Goal: Transaction & Acquisition: Purchase product/service

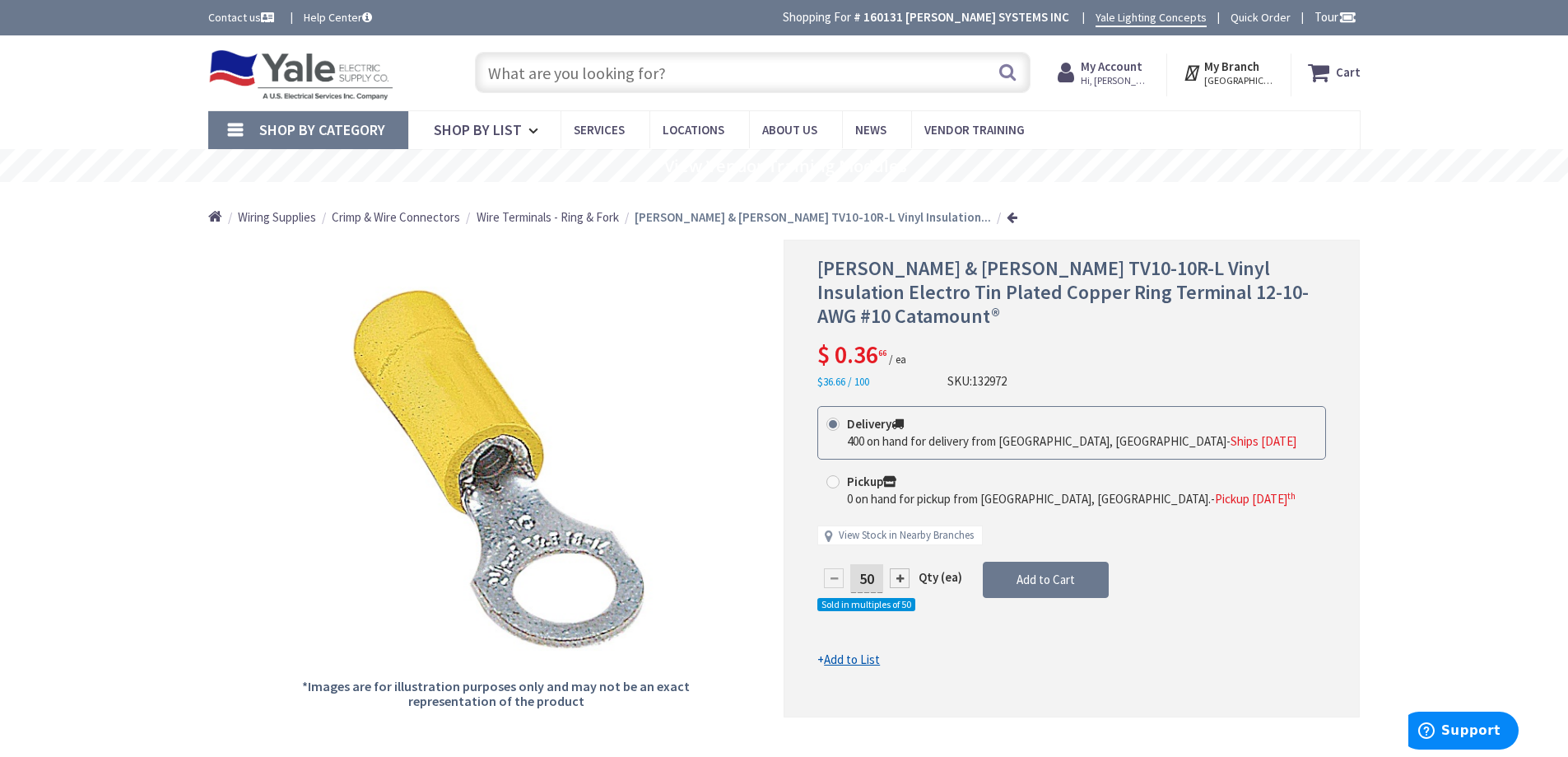
click at [658, 61] on input "text" at bounding box center [753, 72] width 556 height 41
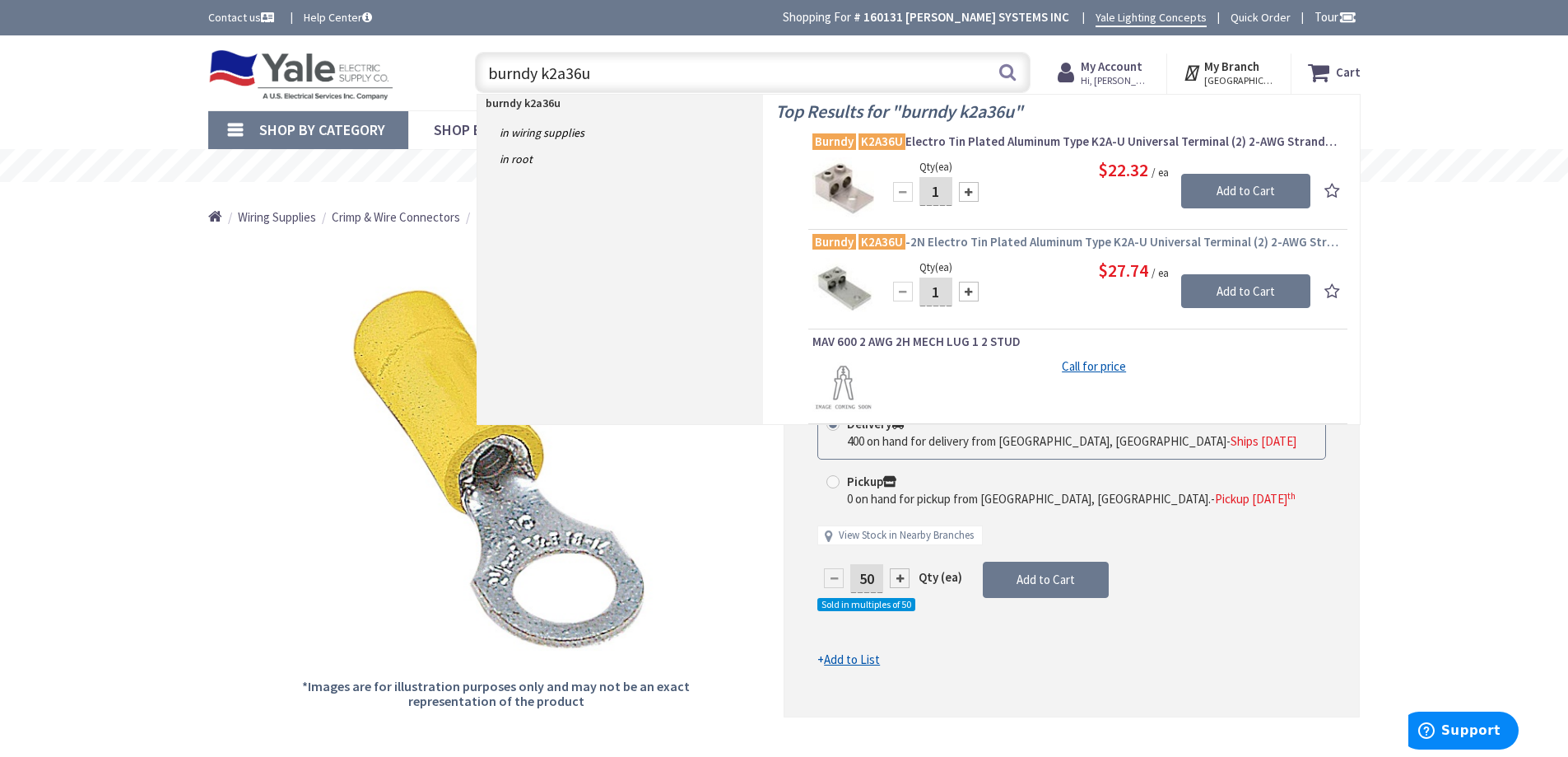
type input "burndy k2a36u"
click at [890, 245] on mark "K2A36U" at bounding box center [882, 241] width 47 height 21
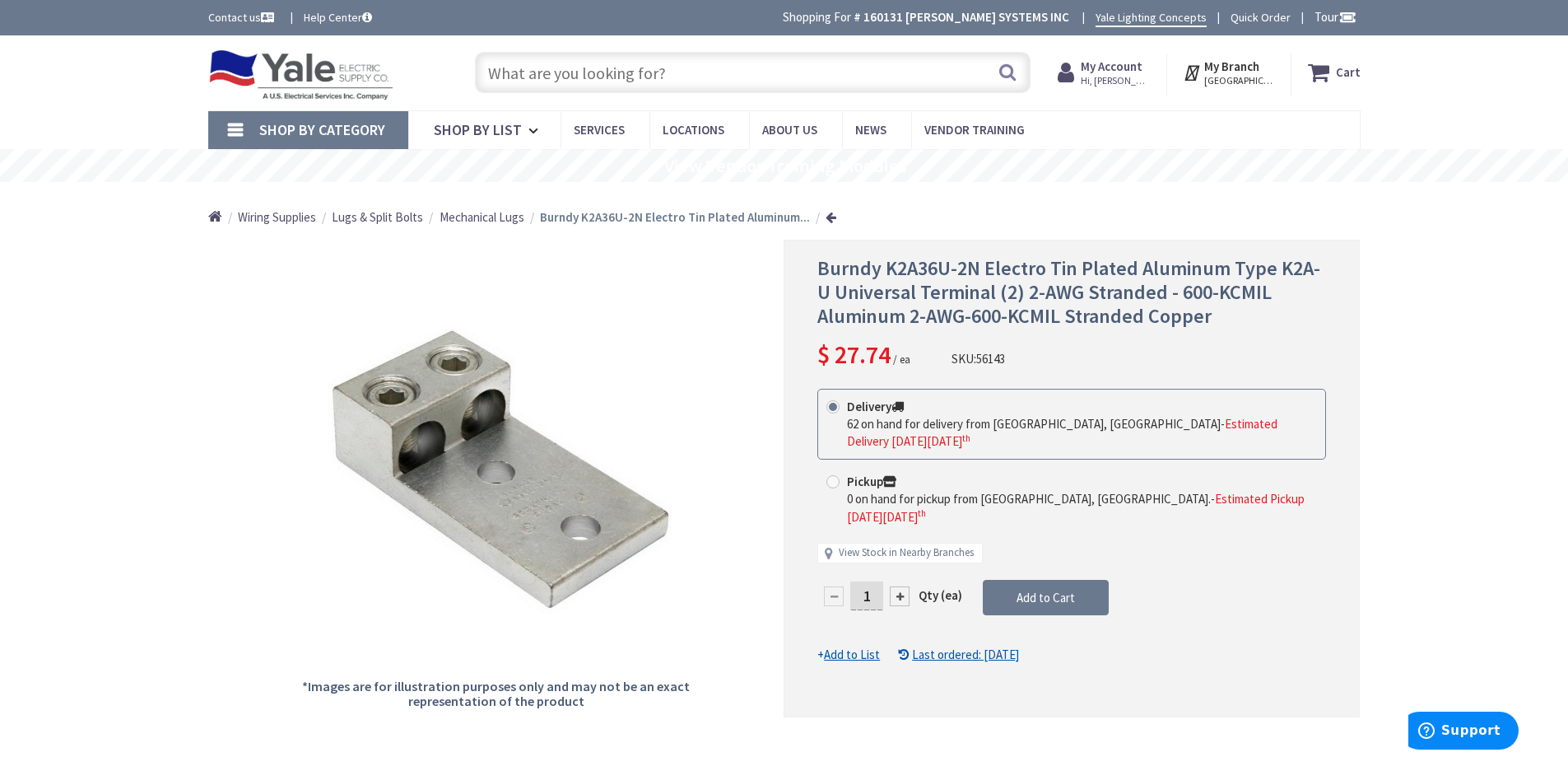
click at [1112, 75] on span "Hi, [PERSON_NAME]" at bounding box center [1116, 81] width 70 height 13
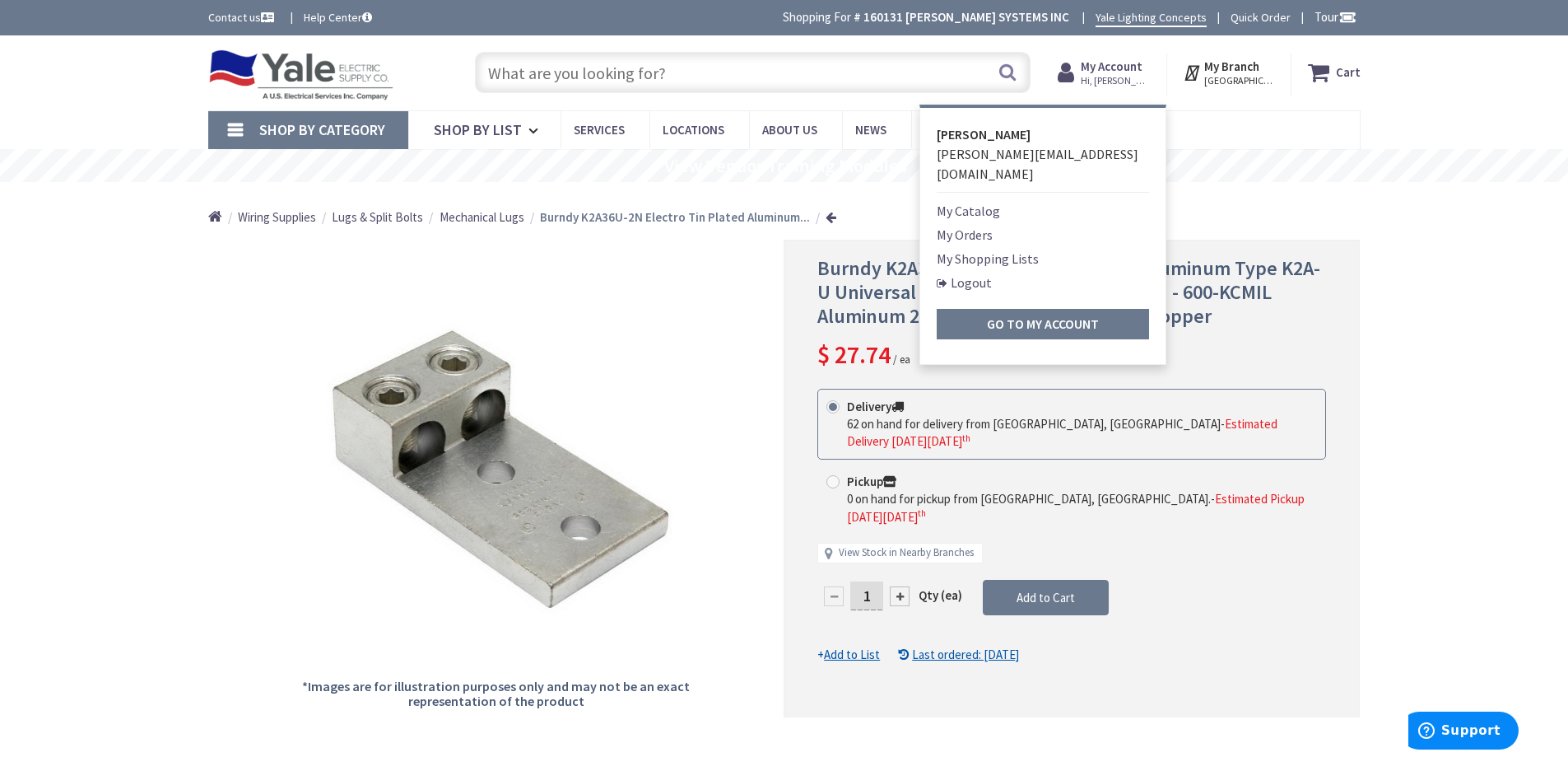
click at [981, 225] on link "My Orders" at bounding box center [965, 235] width 56 height 20
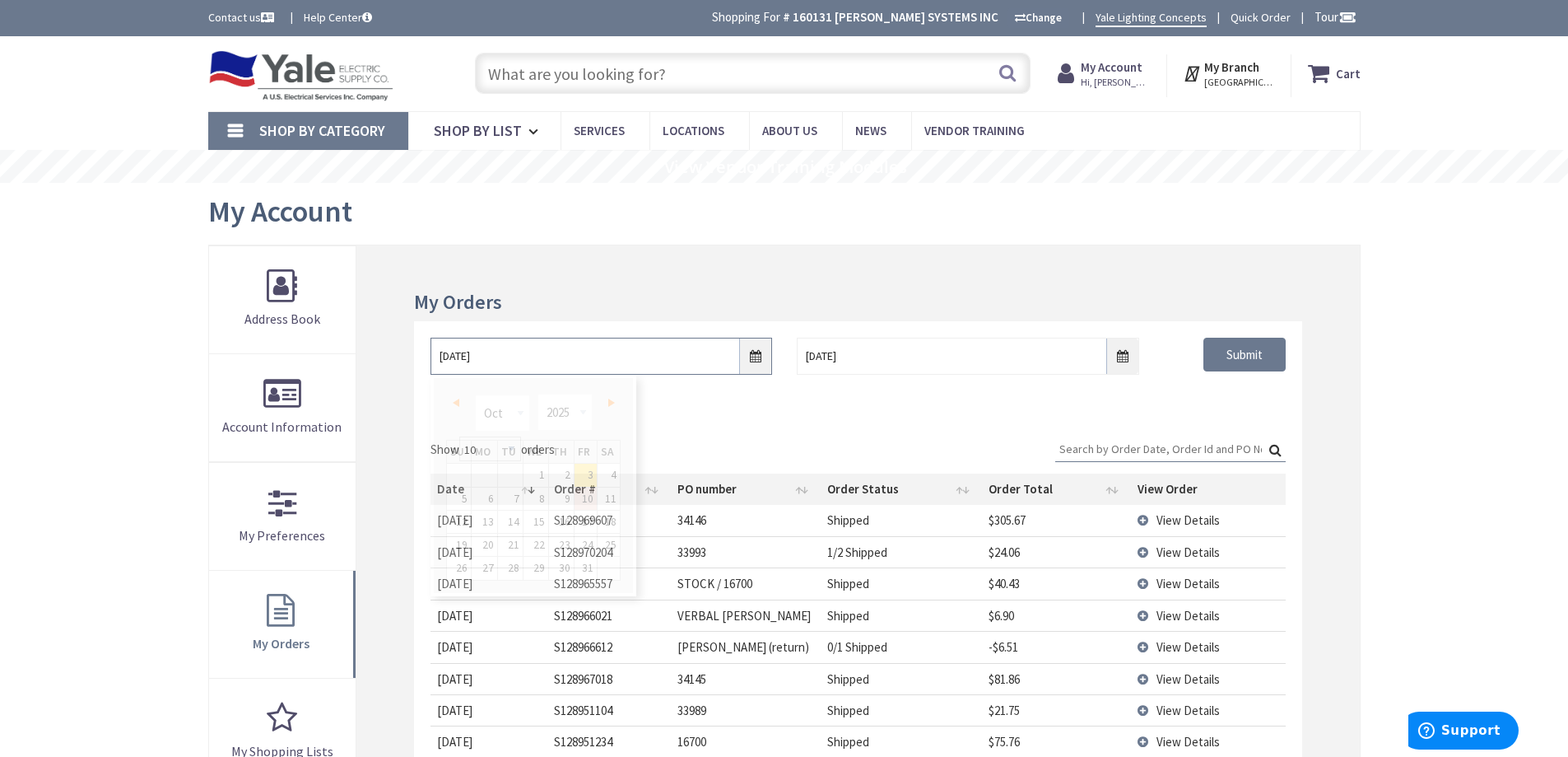
click at [453, 356] on input "10/3/2025" at bounding box center [601, 356] width 341 height 37
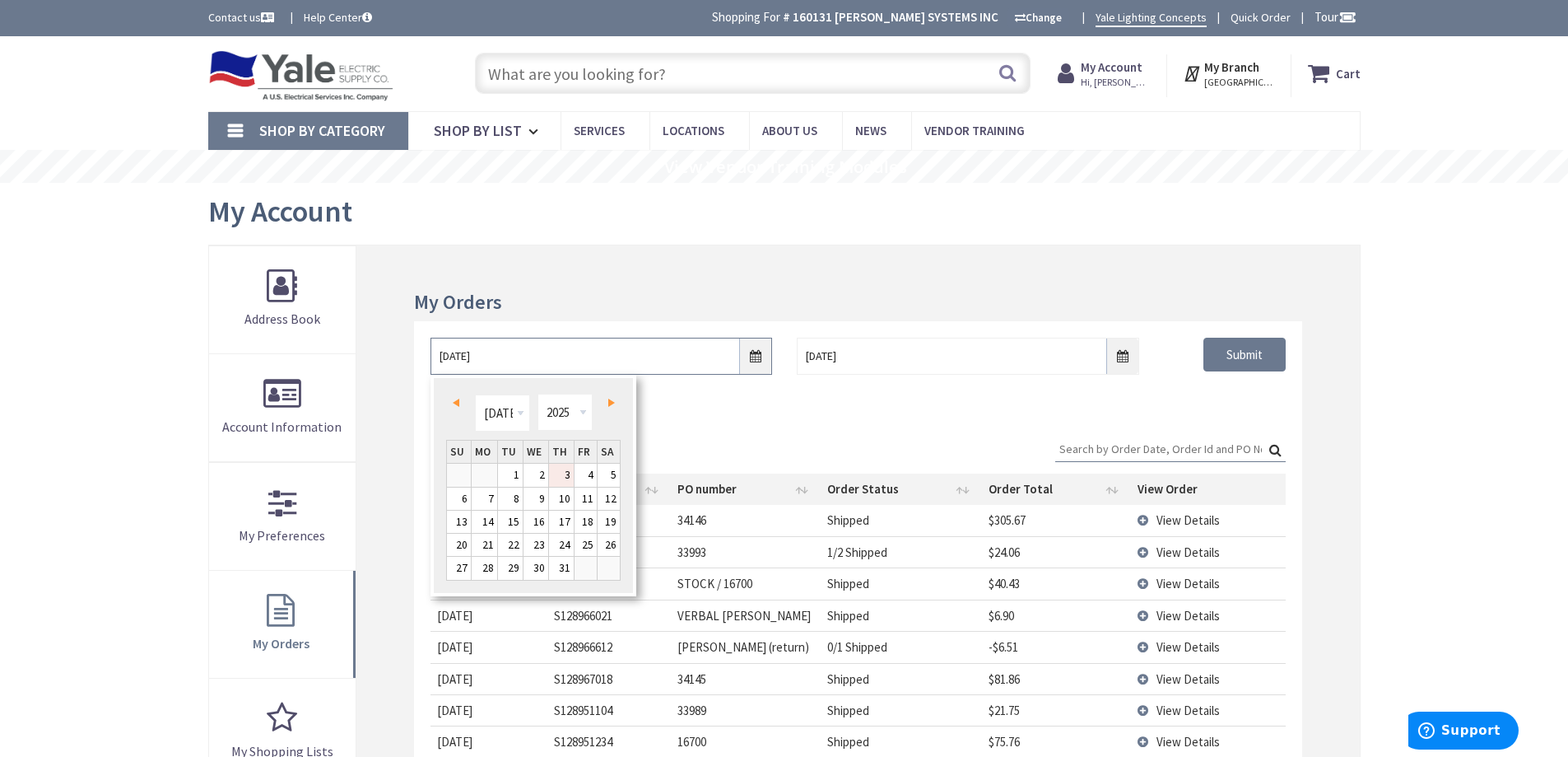
type input "7/3/2025"
click at [821, 404] on div "7/3/2025 10/10/2025 Submit" at bounding box center [857, 371] width 887 height 98
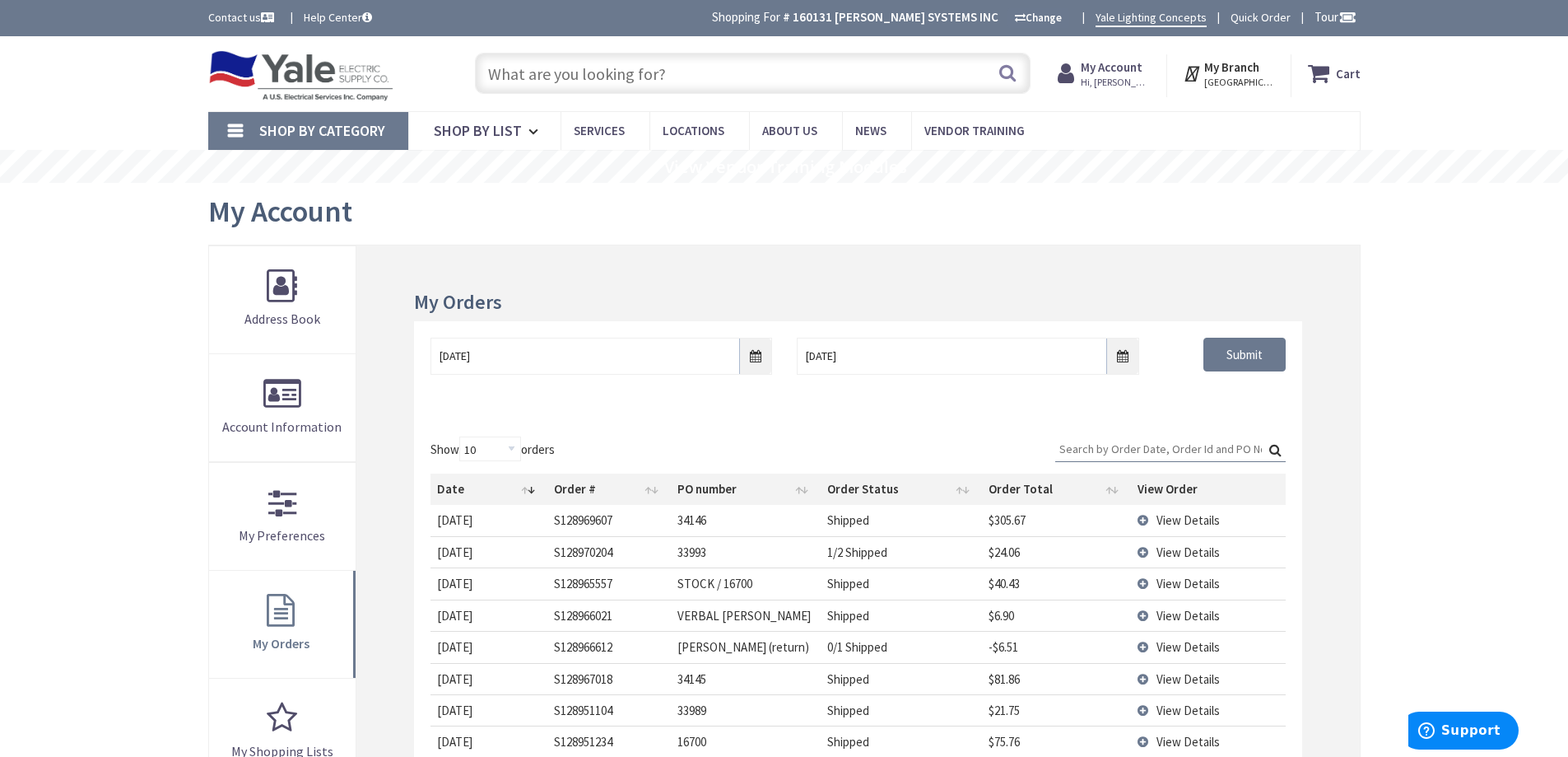
click at [1179, 449] on input "Search:" at bounding box center [1171, 449] width 230 height 25
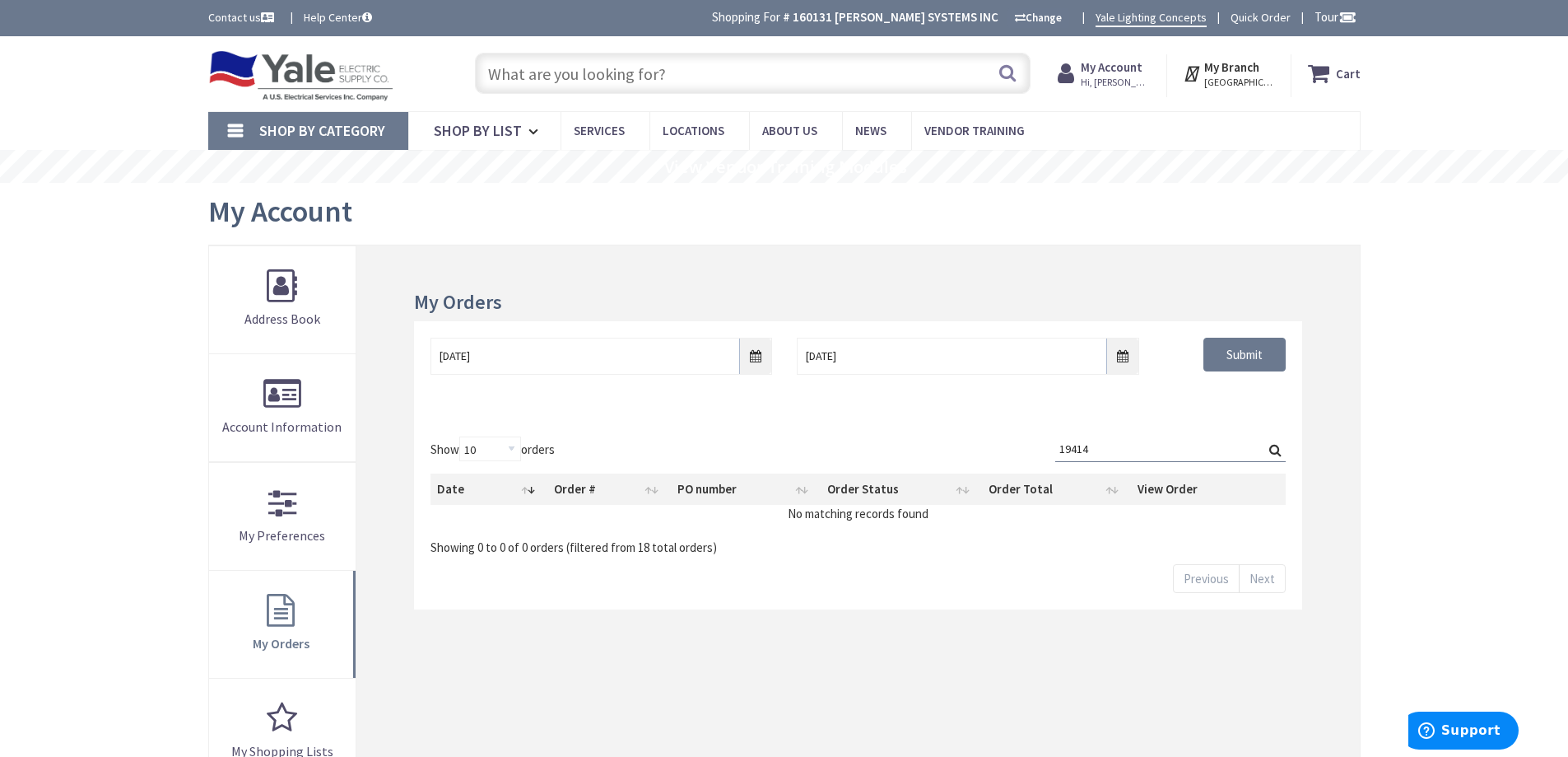
click at [1273, 449] on label "Search: 19414" at bounding box center [1171, 449] width 230 height 26
click at [1273, 449] on input "19414" at bounding box center [1171, 449] width 230 height 25
click at [695, 490] on th "PO number" at bounding box center [746, 488] width 151 height 31
drag, startPoint x: 723, startPoint y: 487, endPoint x: 759, endPoint y: 488, distance: 36.0
click at [724, 487] on th "PO number" at bounding box center [758, 488] width 148 height 31
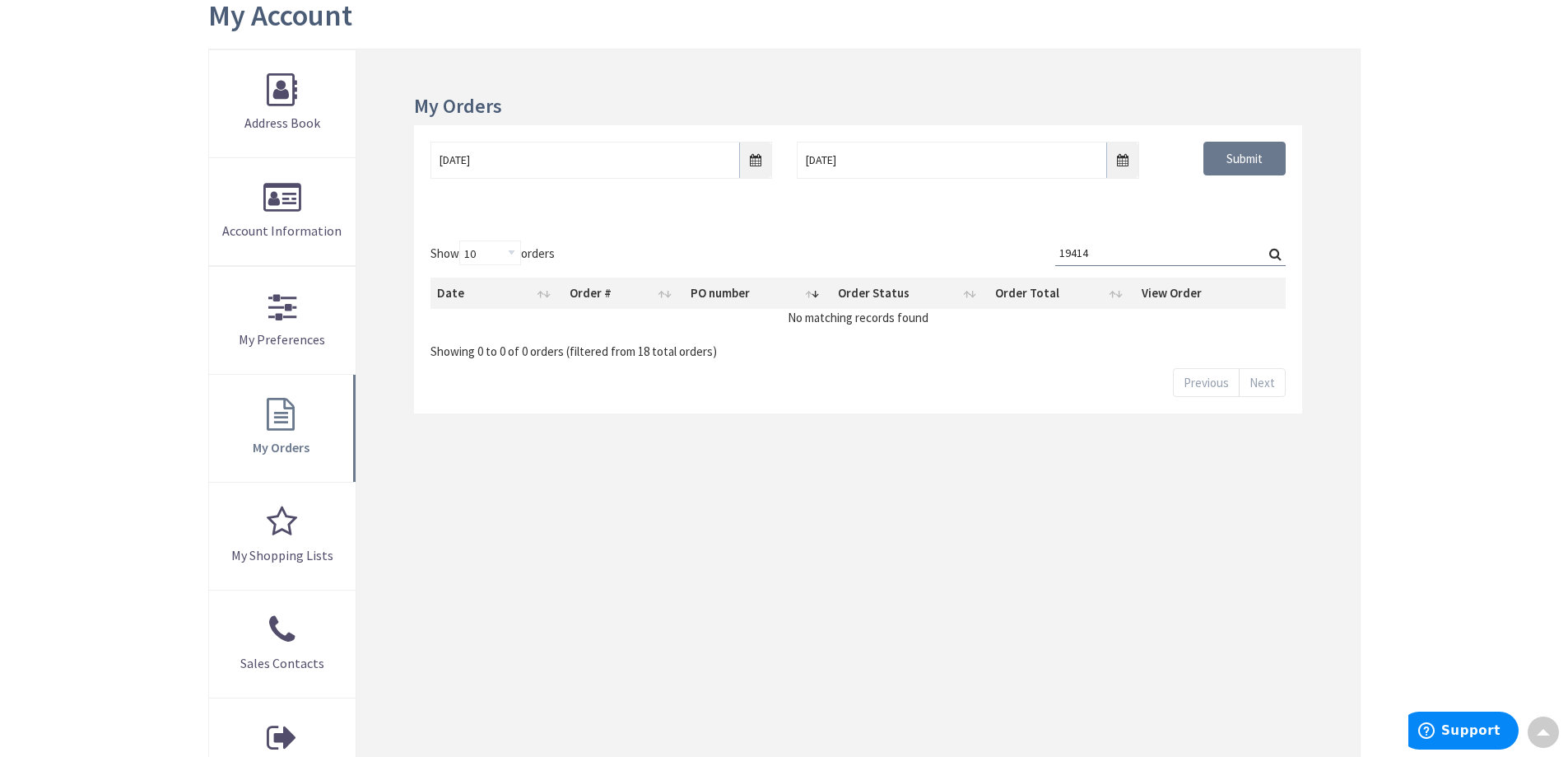
scroll to position [164, 0]
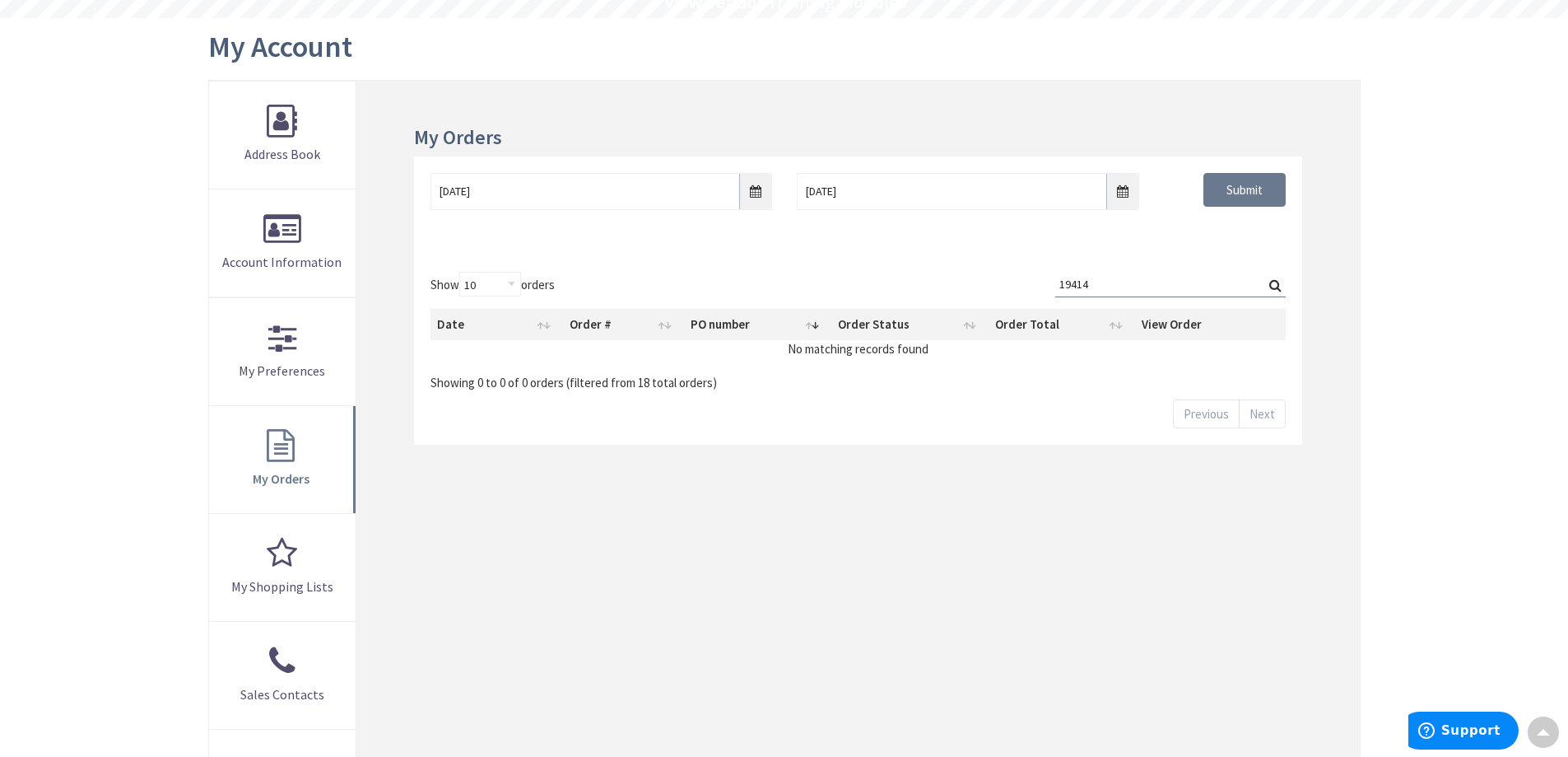
drag, startPoint x: 1123, startPoint y: 287, endPoint x: 998, endPoint y: 300, distance: 125.7
click at [998, 297] on div "Show 10 25 50 100 orders Search: 19414 Date Order # PO number Order Status Orde…" at bounding box center [858, 331] width 855 height 119
type input "ev"
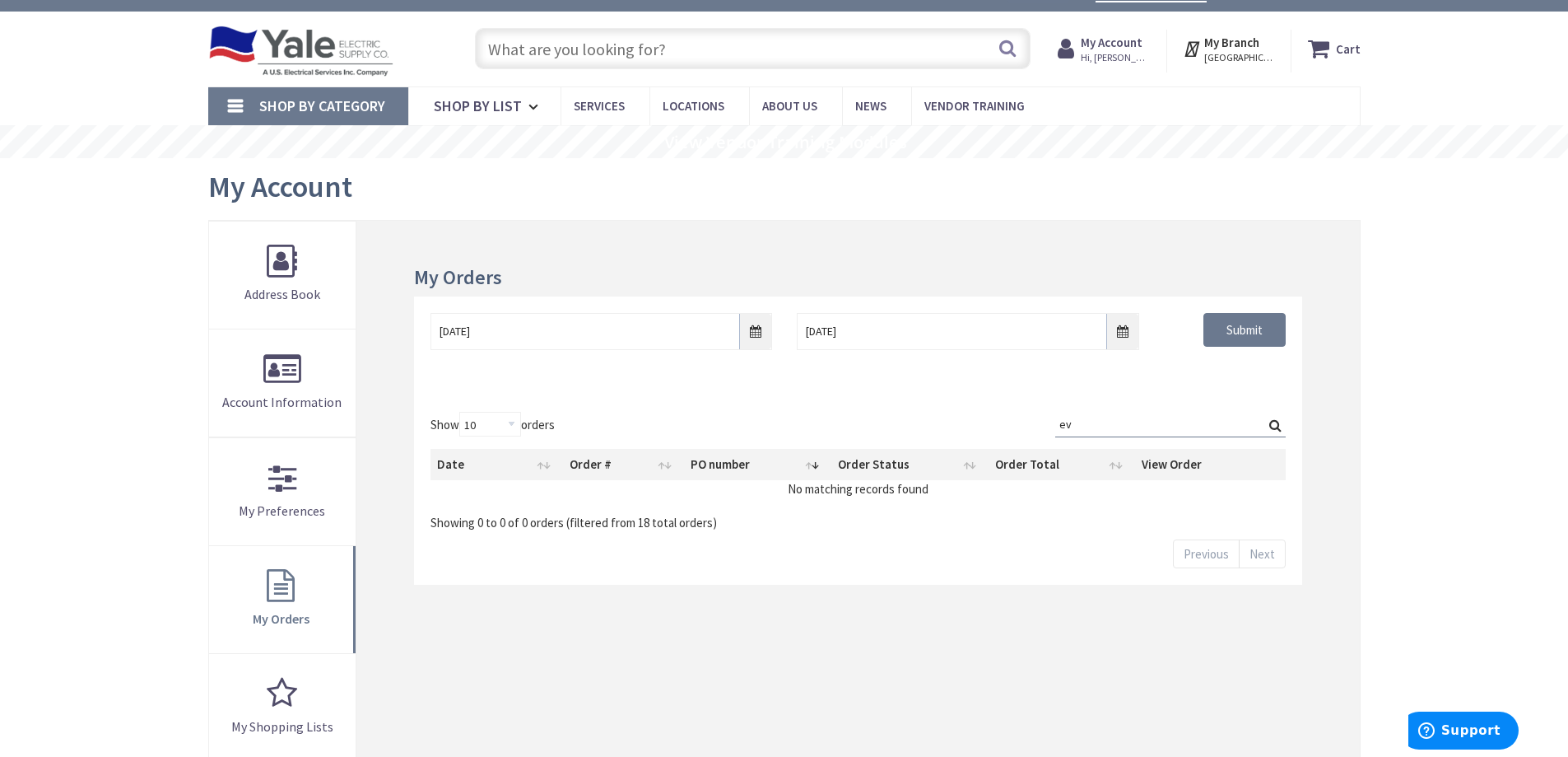
scroll to position [0, 0]
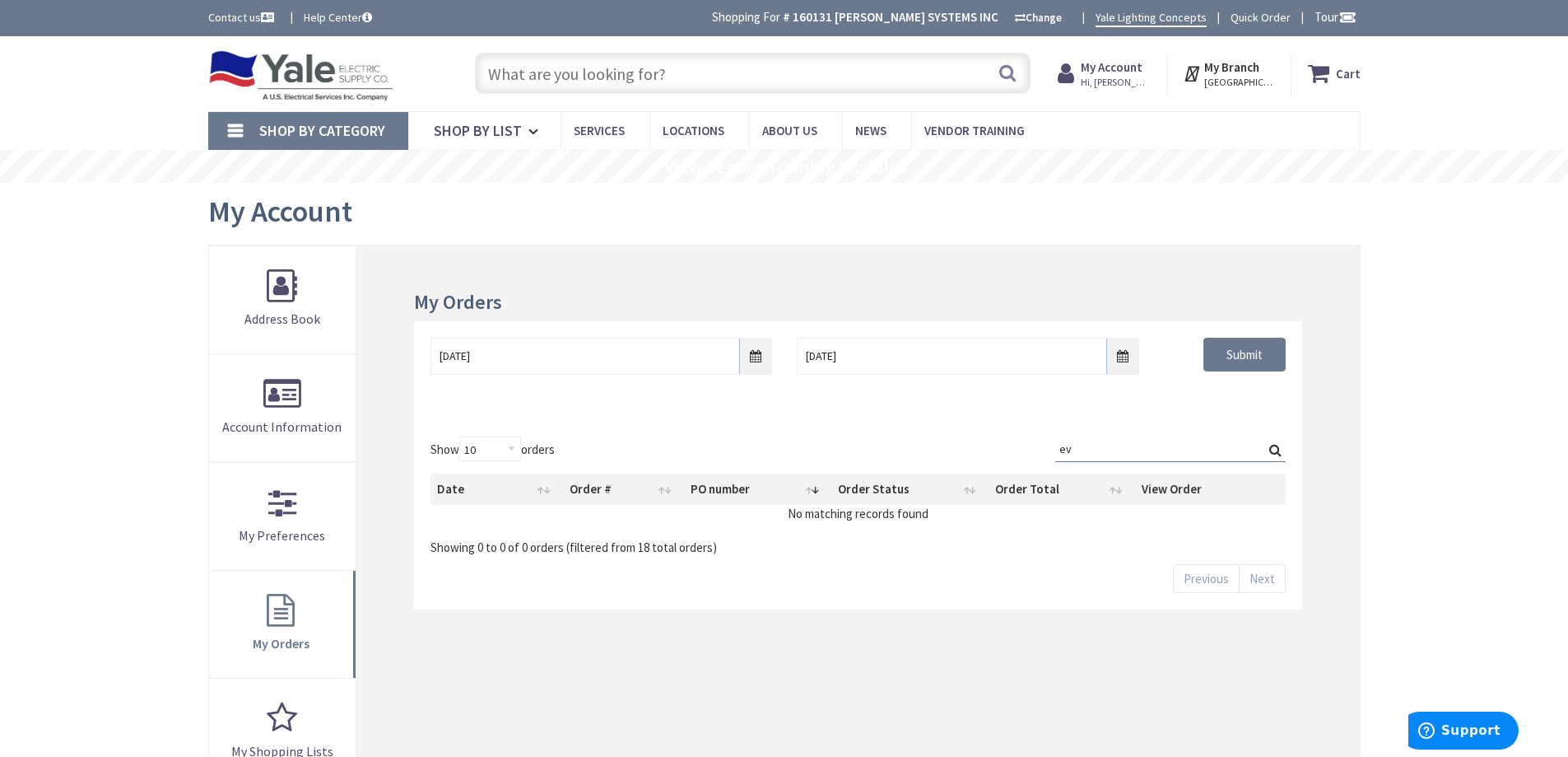
click at [1125, 84] on span "Hi, Miguel" at bounding box center [1116, 83] width 70 height 13
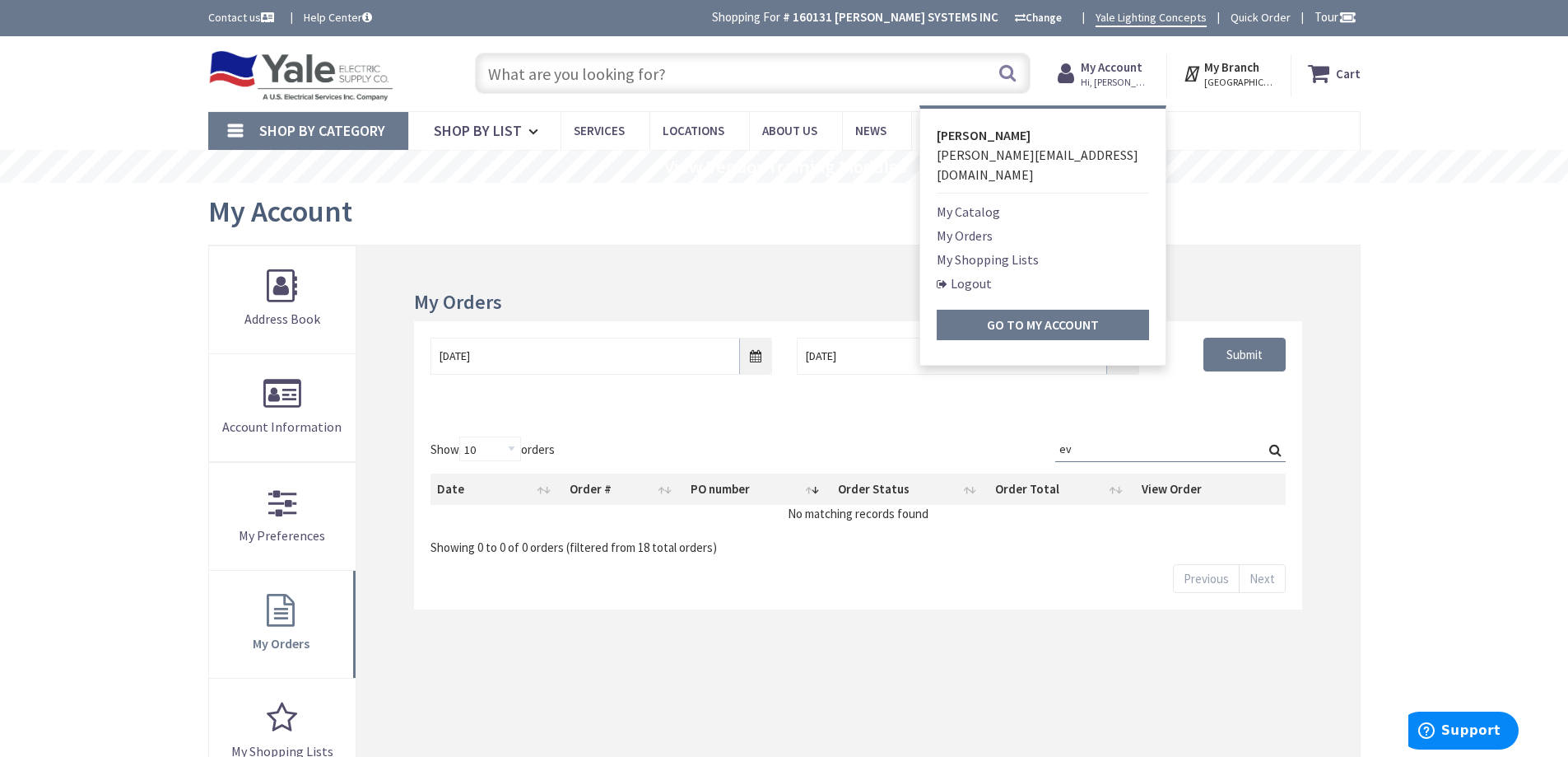
click at [983, 225] on link "My Orders" at bounding box center [965, 235] width 56 height 20
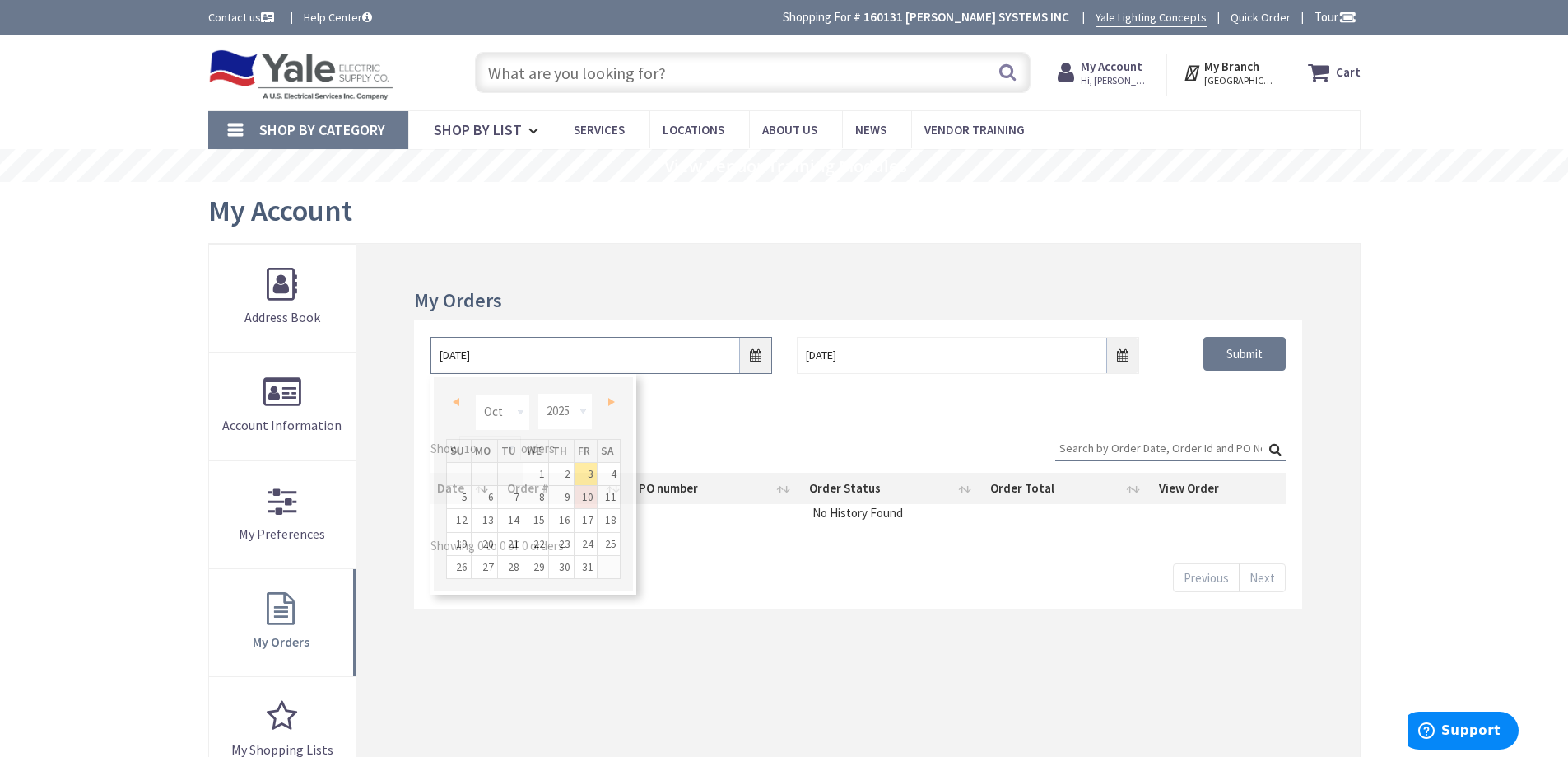
drag, startPoint x: 451, startPoint y: 350, endPoint x: 433, endPoint y: 352, distance: 18.1
click at [434, 352] on input "10/3/2025" at bounding box center [601, 355] width 341 height 37
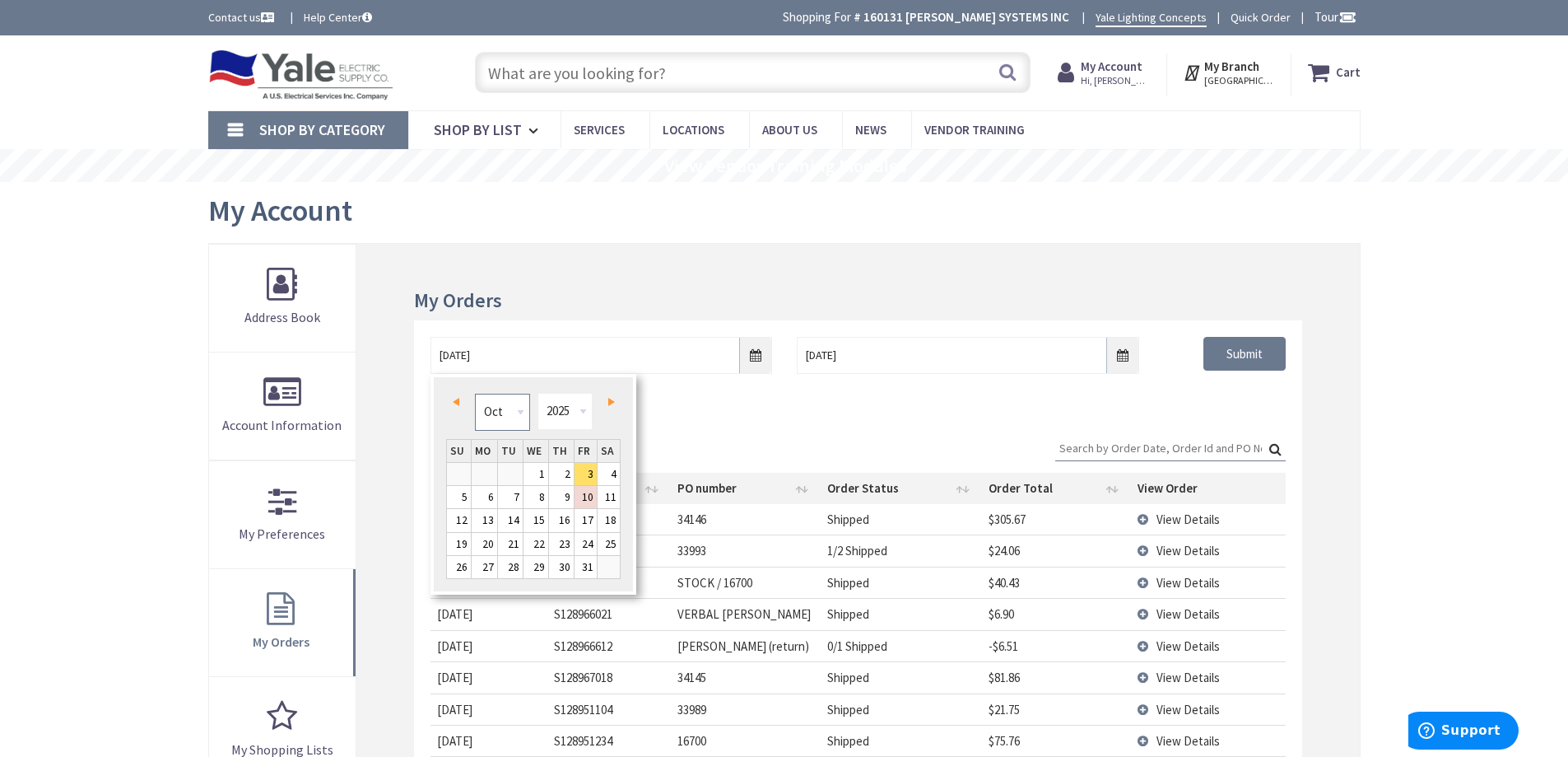
click at [522, 411] on select "Jan Feb Mar Apr May Jun Jul Aug Sep Oct Nov Dec" at bounding box center [502, 412] width 55 height 37
type input "08/02/2025"
drag, startPoint x: 1253, startPoint y: 352, endPoint x: 1256, endPoint y: 364, distance: 12.4
click at [1254, 351] on input "Submit" at bounding box center [1244, 354] width 83 height 34
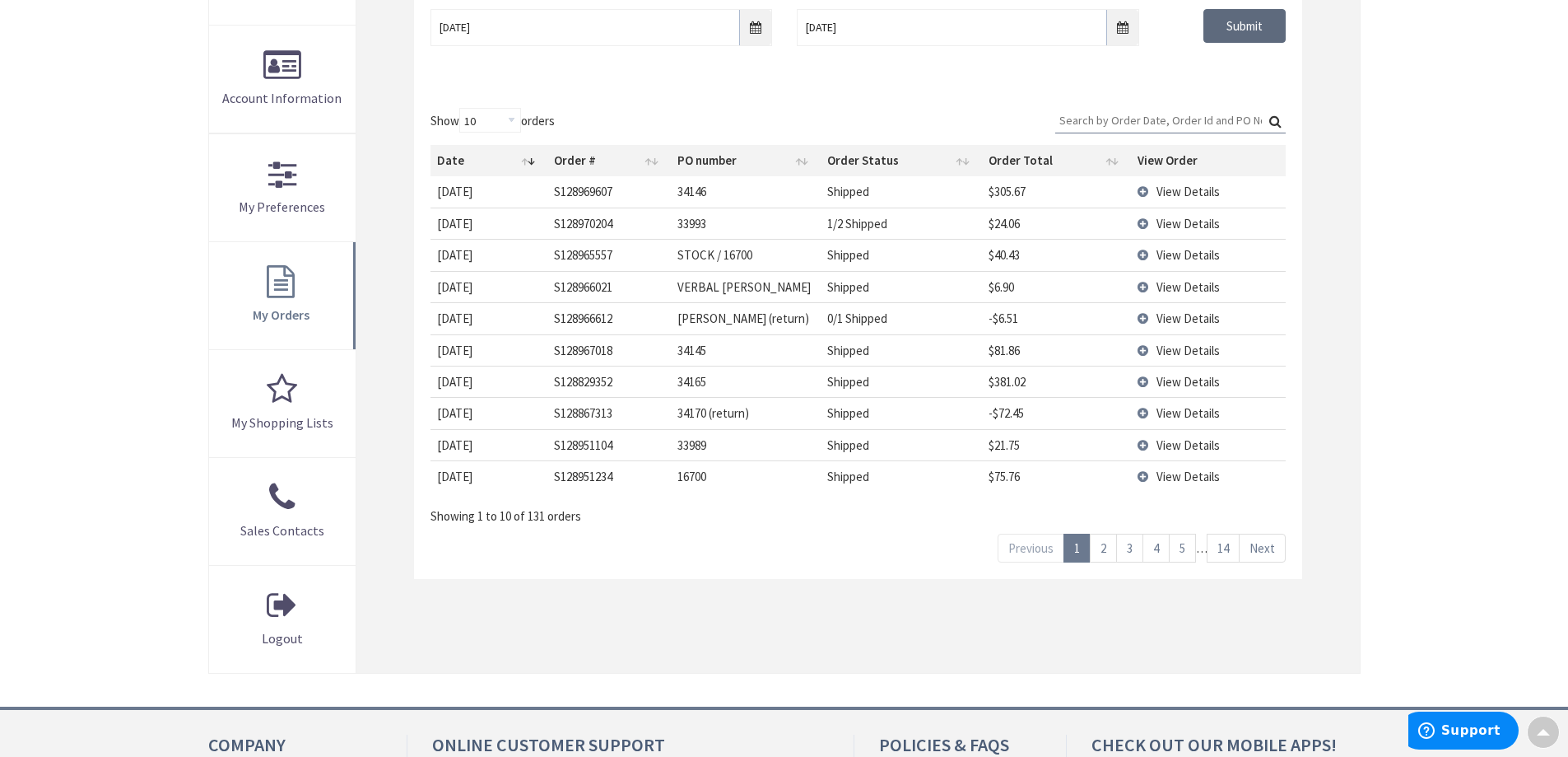
scroll to position [330, 0]
click at [1106, 548] on link "2" at bounding box center [1103, 547] width 28 height 29
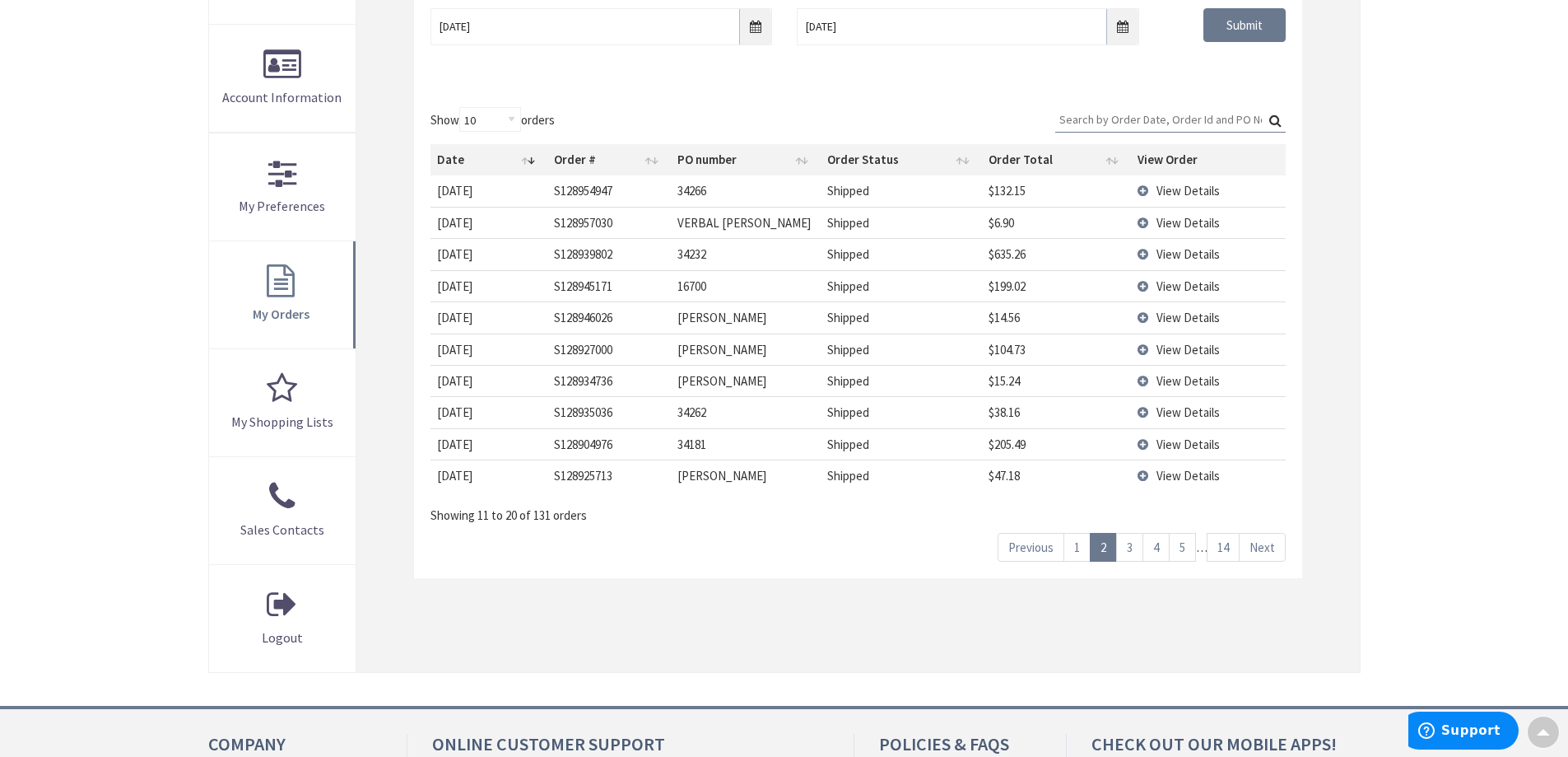
click at [1128, 547] on link "3" at bounding box center [1130, 547] width 28 height 29
click at [1132, 546] on link "3" at bounding box center [1130, 547] width 28 height 29
click at [1516, 363] on div "Skip to Content Toggle Nav Search Cart My Cart Close" at bounding box center [784, 364] width 1568 height 1314
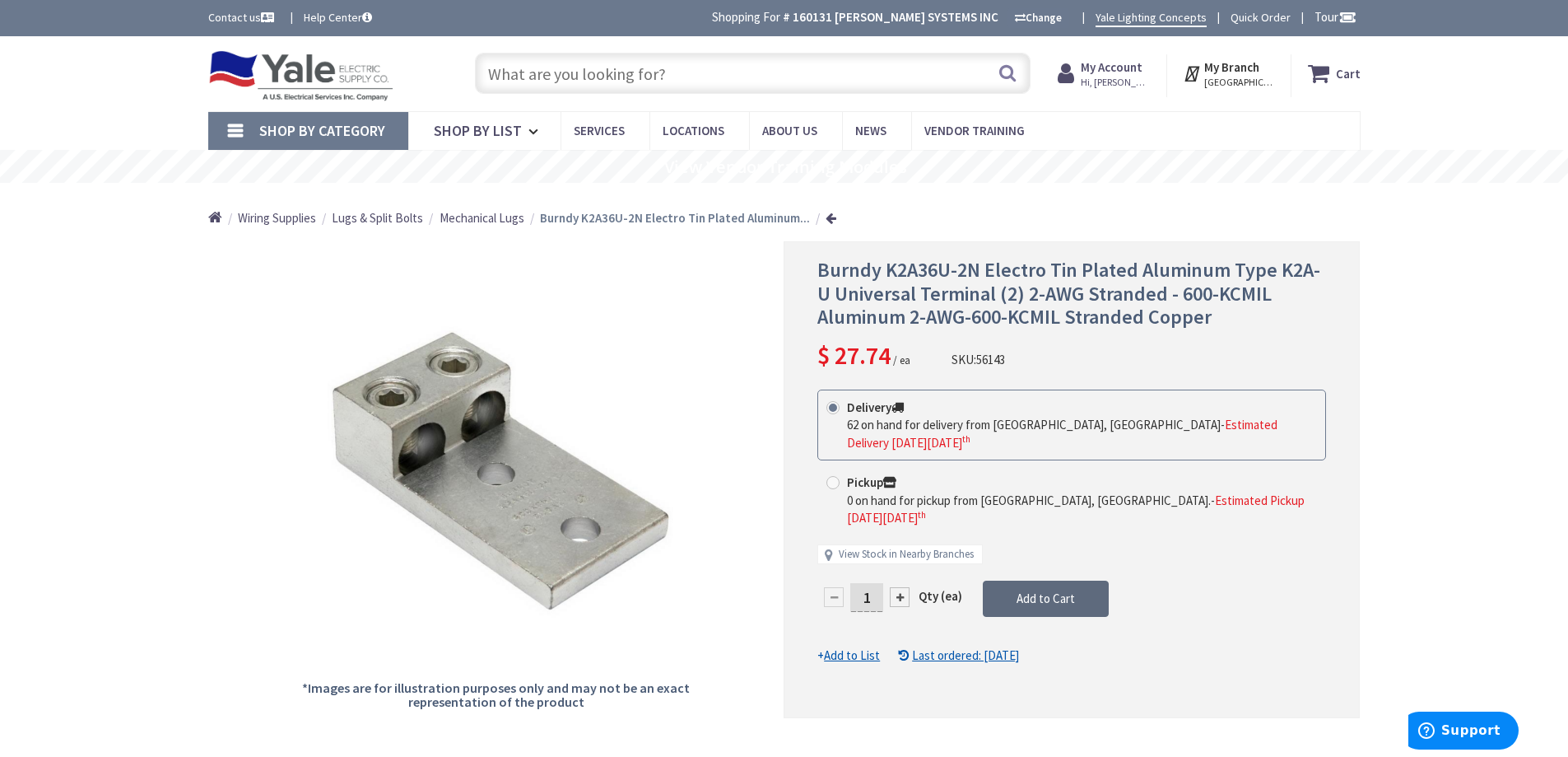
click at [1042, 590] on span "Add to Cart" at bounding box center [1046, 598] width 58 height 16
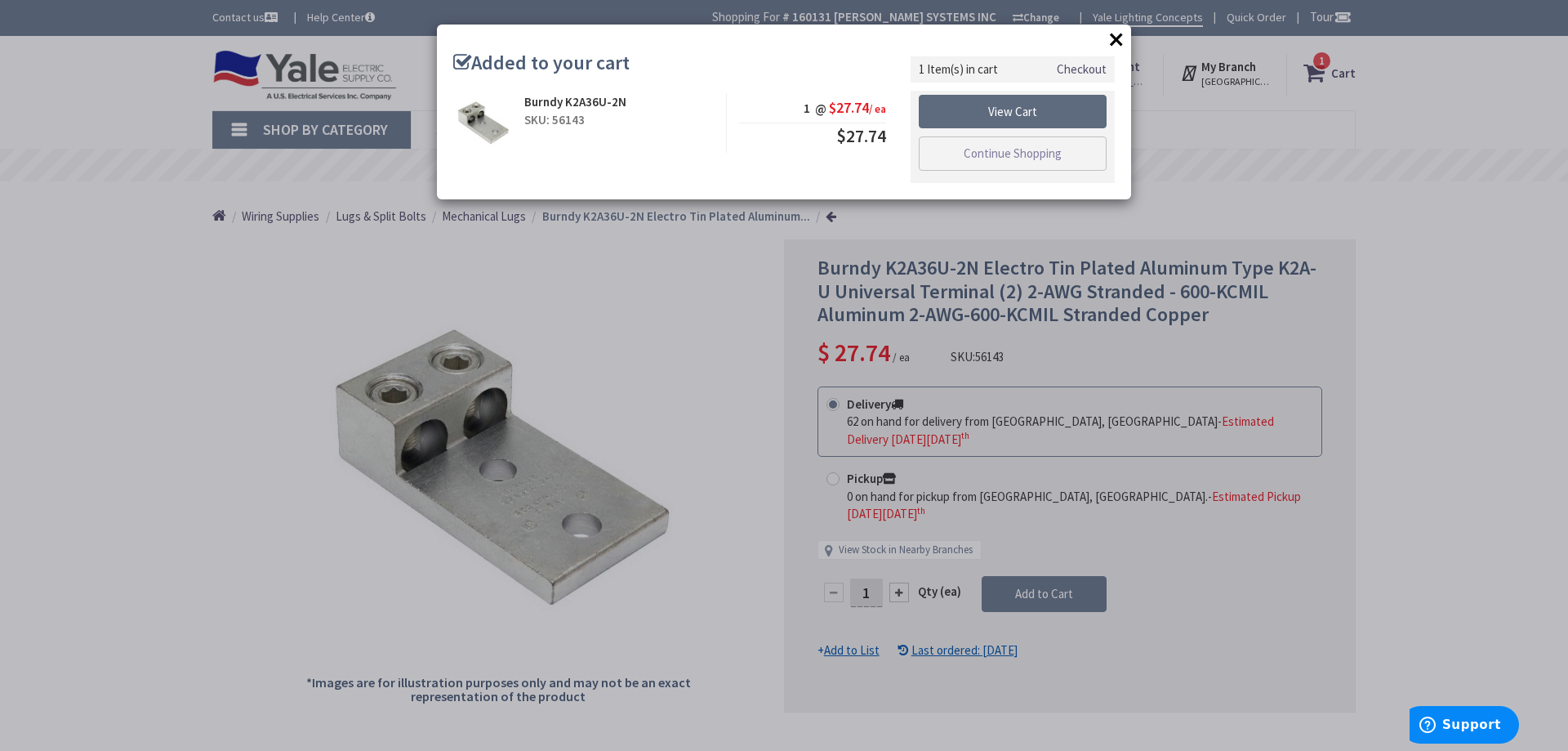
click at [1006, 111] on link "View Cart" at bounding box center [1012, 111] width 188 height 34
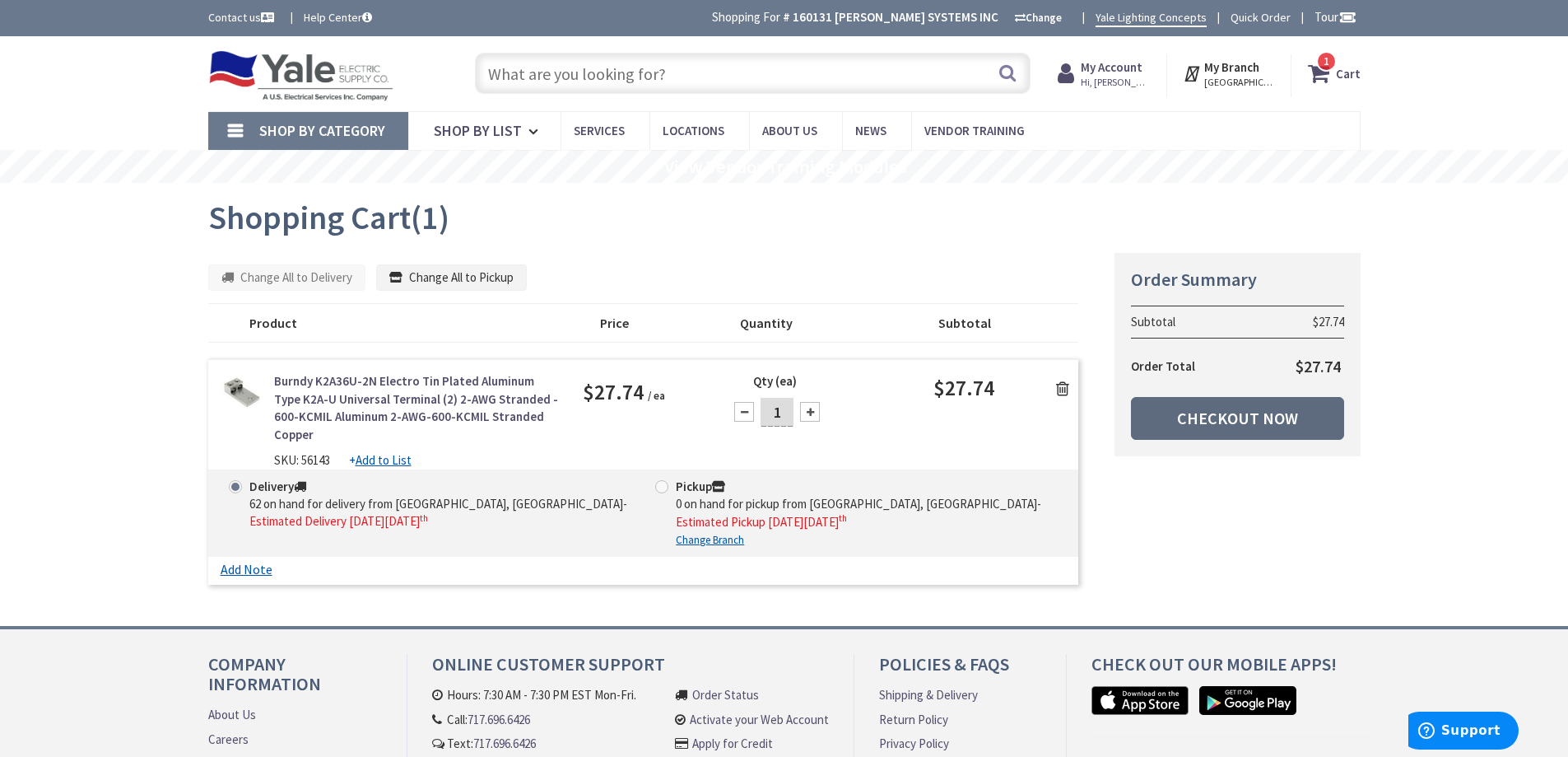
click at [1185, 412] on link "Checkout Now" at bounding box center [1237, 417] width 213 height 43
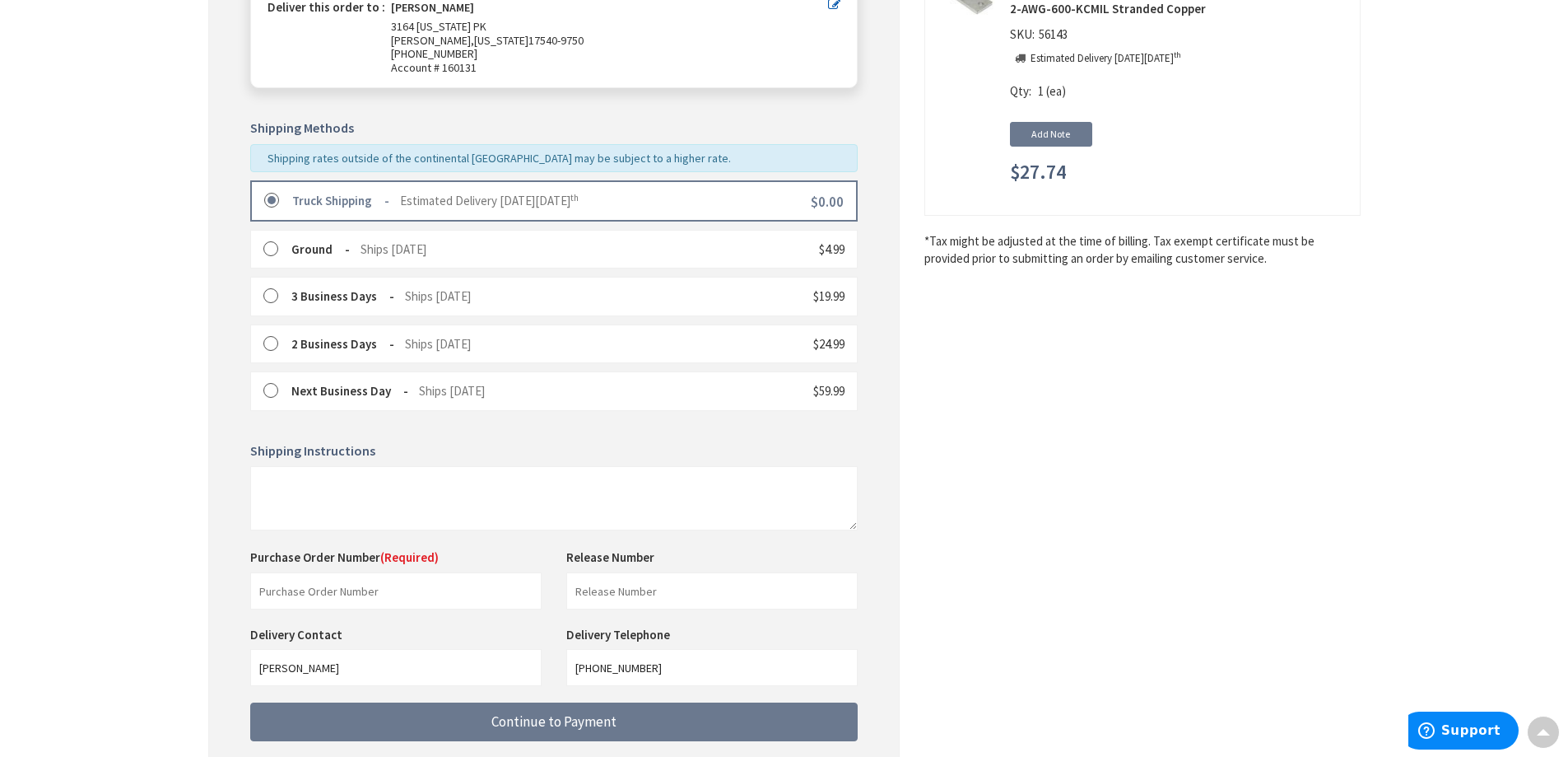
scroll to position [330, 0]
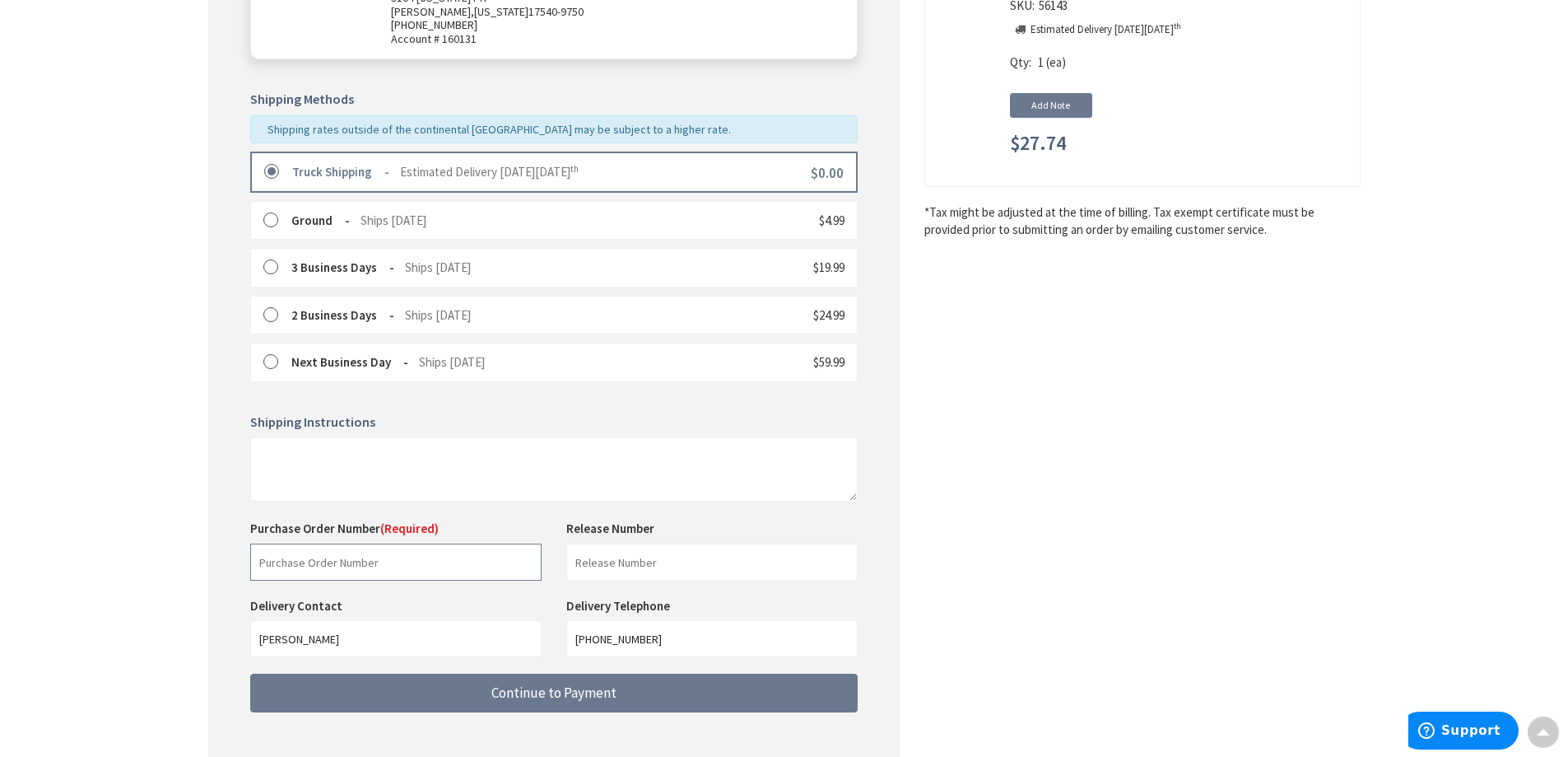
drag, startPoint x: 370, startPoint y: 559, endPoint x: 383, endPoint y: 560, distance: 13.0
click at [374, 560] on input "text" at bounding box center [396, 562] width 291 height 37
type input "34267"
click at [668, 566] on input "text" at bounding box center [712, 562] width 291 height 37
type input "19414 EV CHARGER"
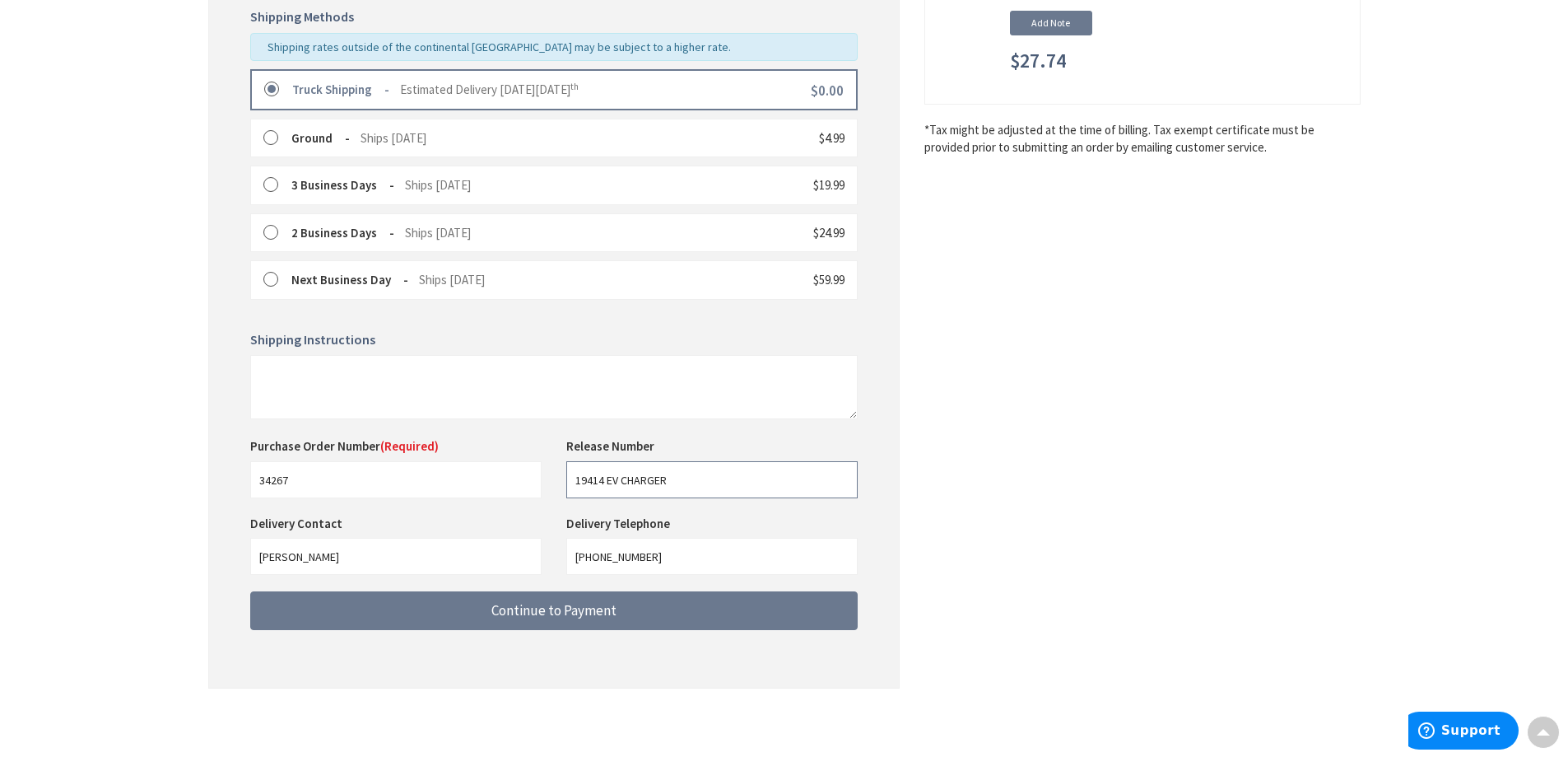
scroll to position [413, 0]
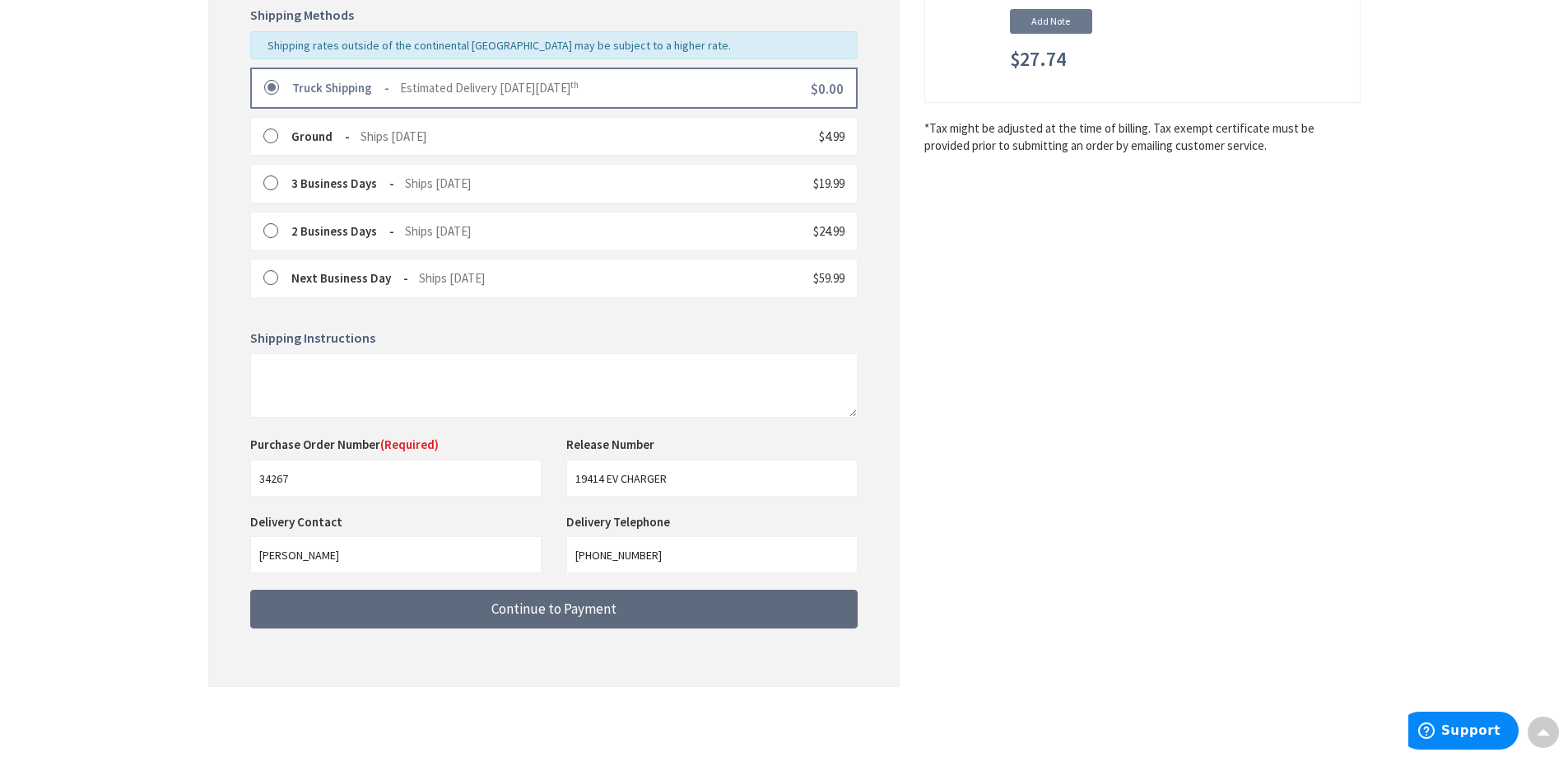
click at [523, 618] on button "Continue to Payment" at bounding box center [554, 608] width 608 height 38
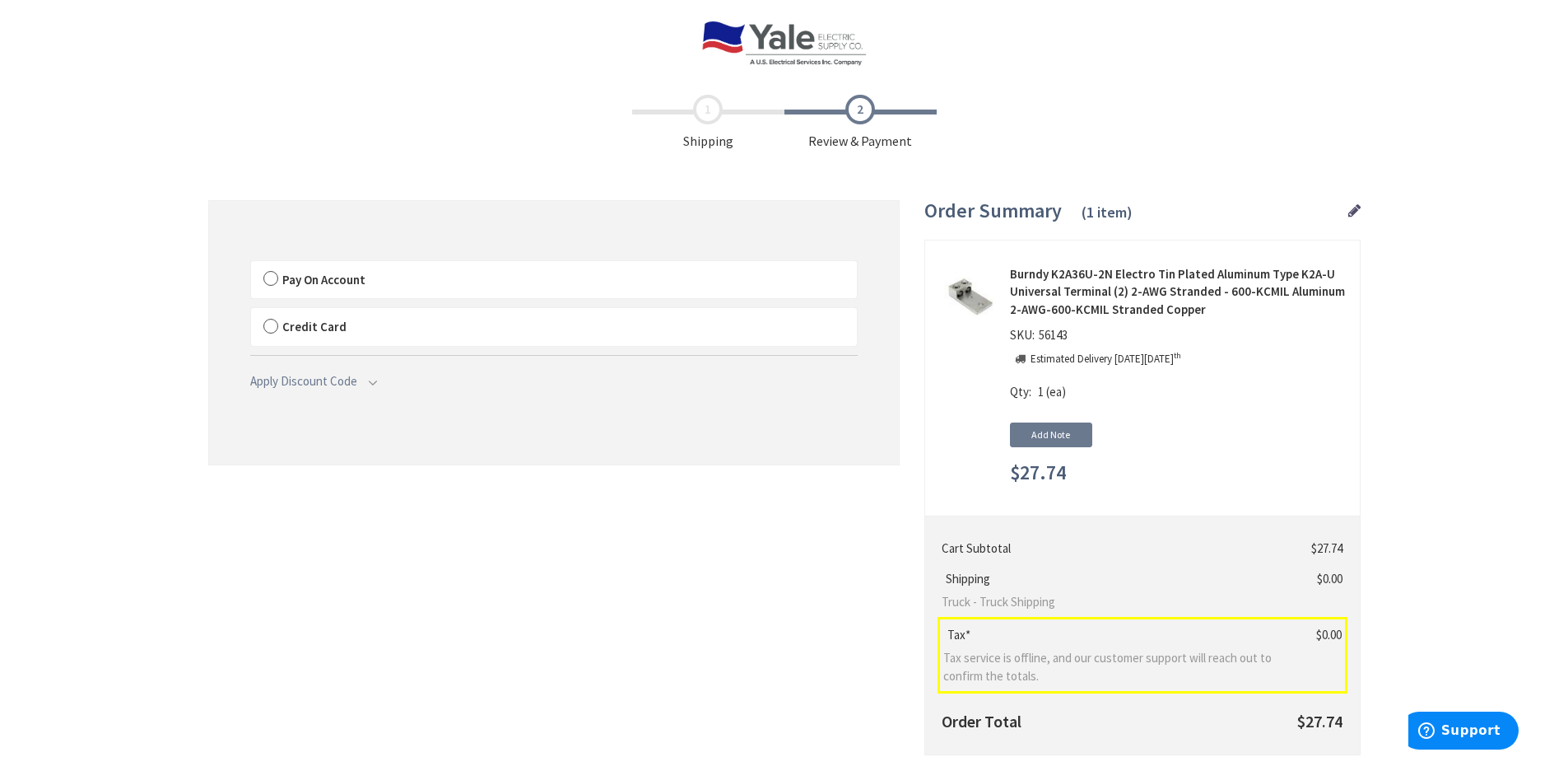
drag, startPoint x: 269, startPoint y: 275, endPoint x: 328, endPoint y: 286, distance: 60.0
click at [270, 275] on label "Pay On Account" at bounding box center [554, 280] width 606 height 38
click at [251, 265] on input "Pay On Account" at bounding box center [251, 265] width 0 height 0
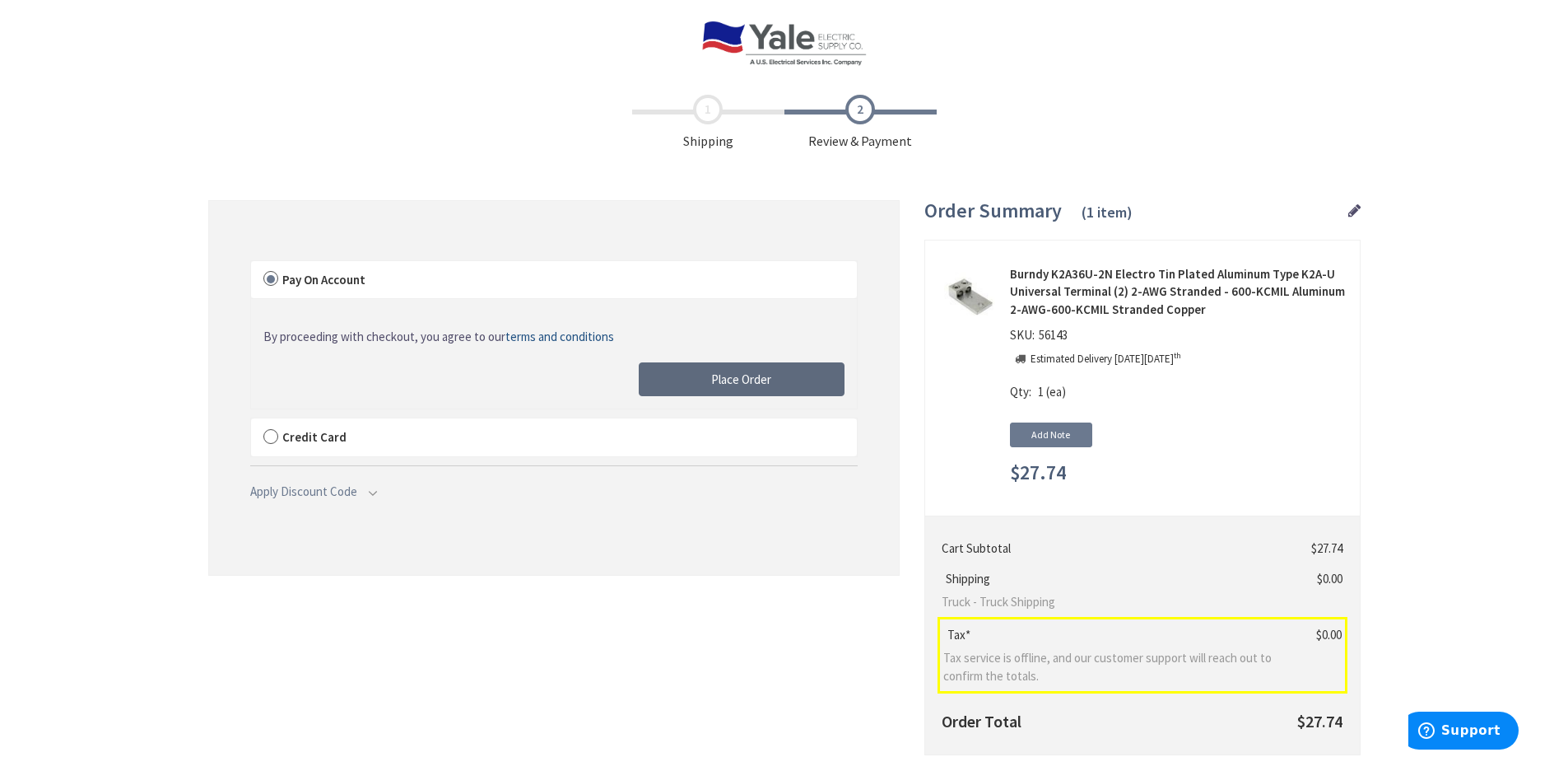
click at [708, 380] on button "Place Order" at bounding box center [741, 379] width 206 height 34
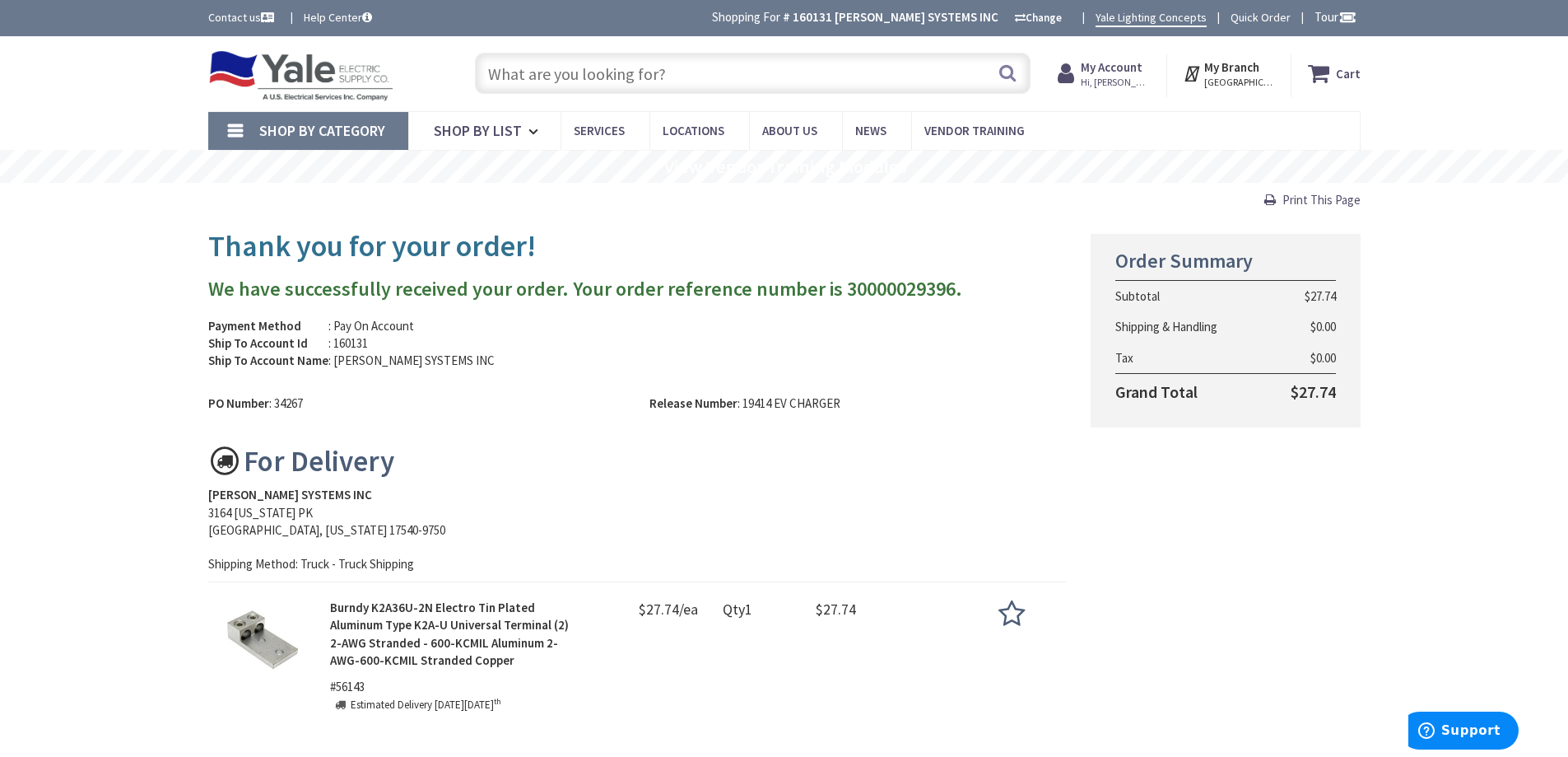
drag, startPoint x: 1001, startPoint y: 586, endPoint x: 1014, endPoint y: 578, distance: 15.3
click at [1001, 586] on div "Burndy K2A36U-2N Electro Tin Plated Aluminum Type K2A-U Universal Terminal (2) …" at bounding box center [638, 653] width 859 height 144
drag, startPoint x: 594, startPoint y: 352, endPoint x: 638, endPoint y: 303, distance: 65.9
click at [594, 351] on div "Payment Method : Pay On Account Ship To Account Id : 160131 Ship To Account Nam…" at bounding box center [416, 343] width 441 height 53
